Goal: Navigation & Orientation: Find specific page/section

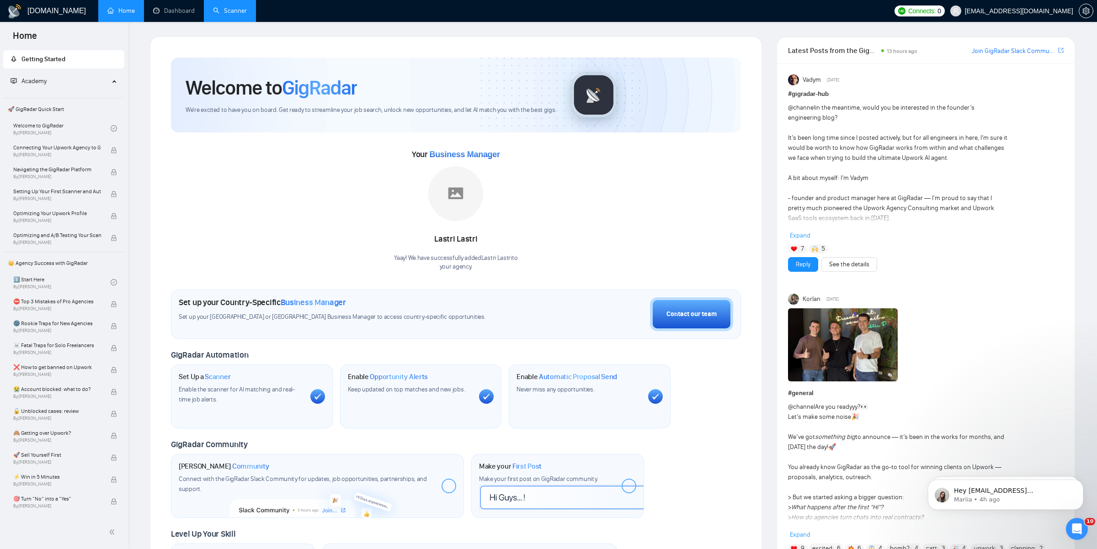
click at [223, 15] on link "Scanner" at bounding box center [230, 11] width 34 height 8
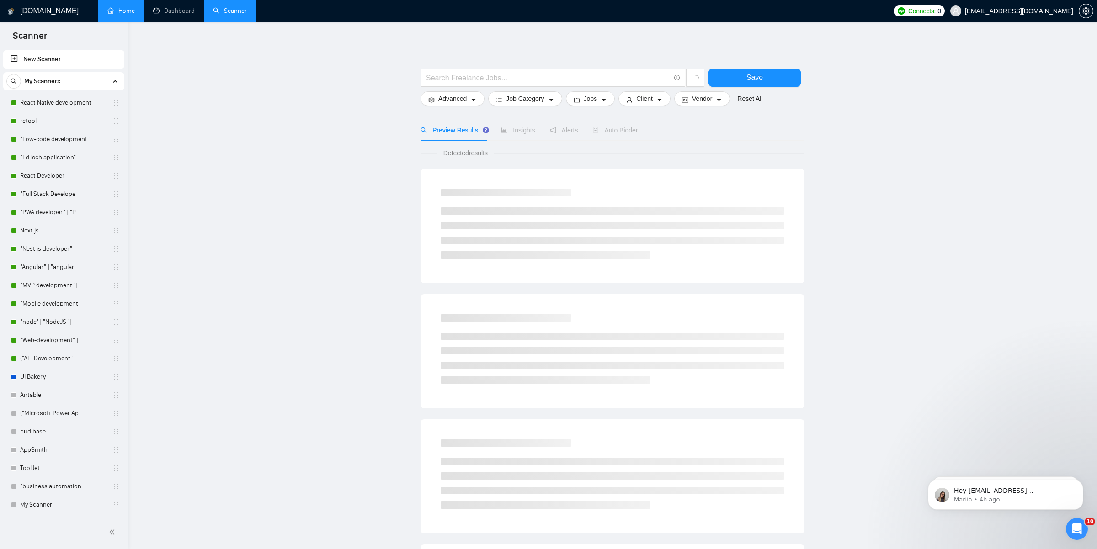
click at [110, 11] on link "Home" at bounding box center [120, 11] width 27 height 8
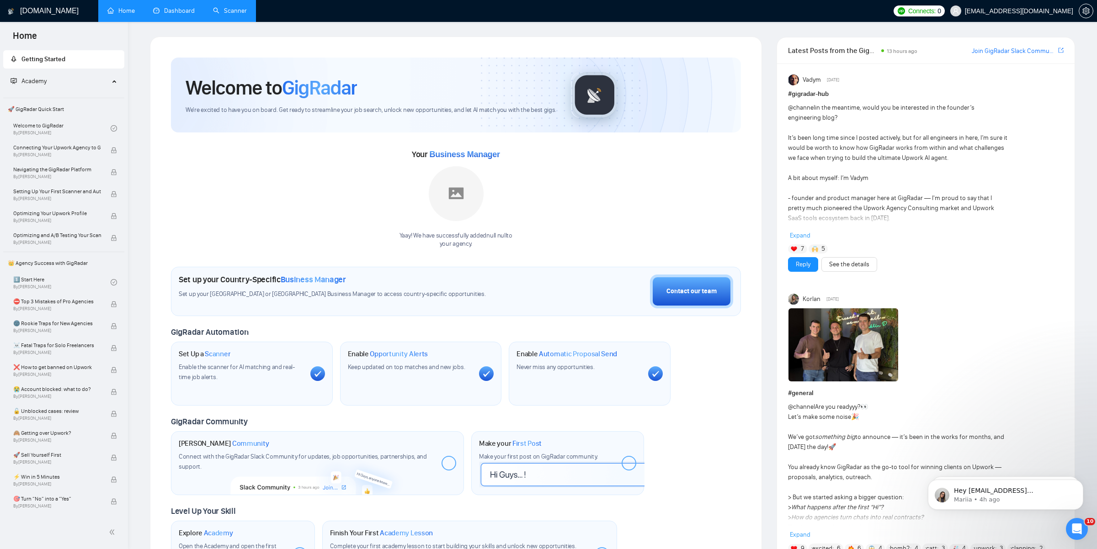
click at [158, 12] on link "Dashboard" at bounding box center [174, 11] width 42 height 8
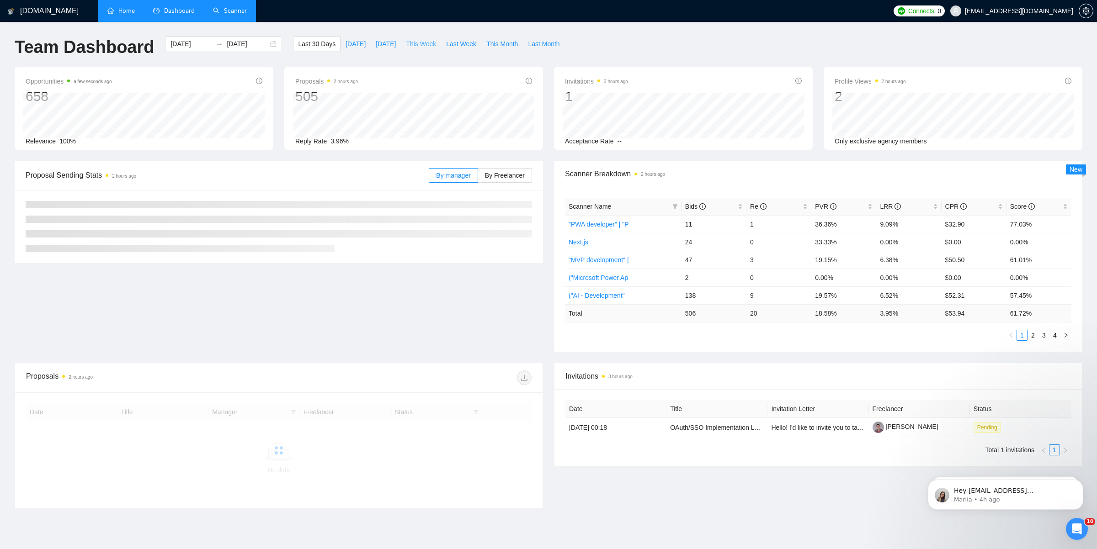
click at [427, 47] on span "This Week" at bounding box center [421, 44] width 30 height 10
type input "[DATE]"
